Goal: Find specific page/section: Find specific page/section

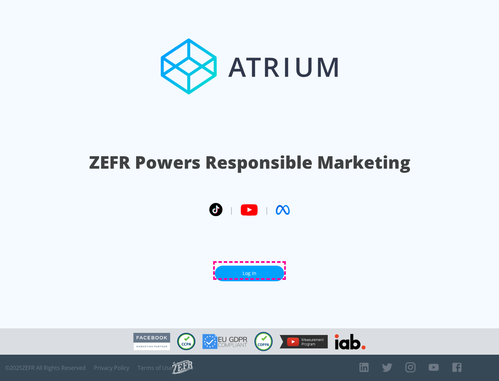
click at [249, 270] on link "Log In" at bounding box center [249, 274] width 69 height 16
